Goal: Transaction & Acquisition: Purchase product/service

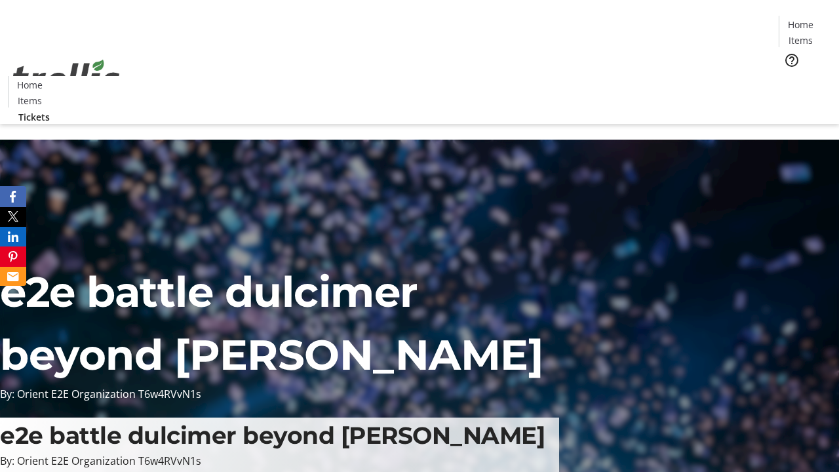
click at [789, 76] on span "Tickets" at bounding box center [804, 83] width 31 height 14
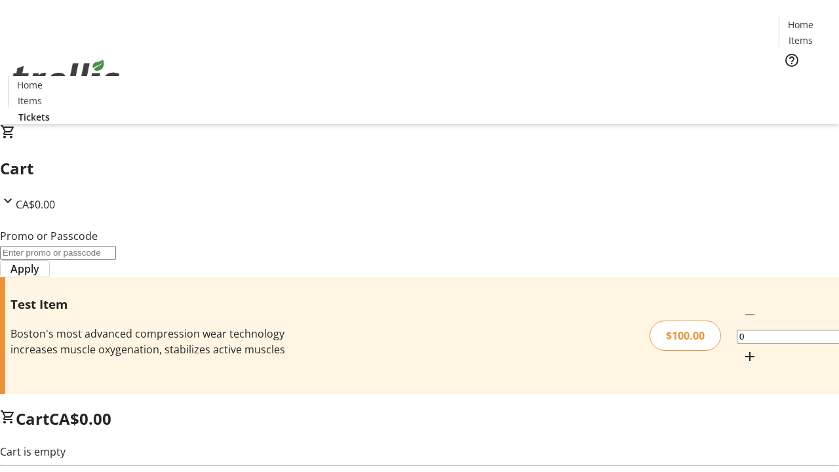
click at [742, 349] on mat-icon "Increment by one" at bounding box center [750, 357] width 16 height 16
type input "1"
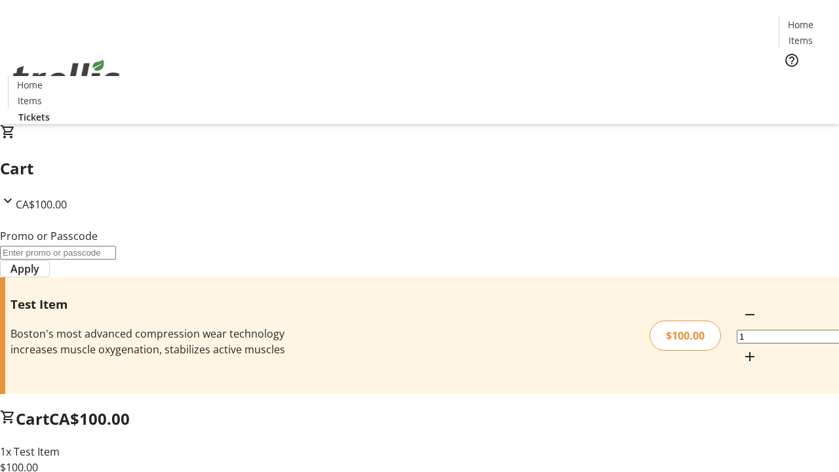
type input "PERCENT"
